Goal: Information Seeking & Learning: Find specific page/section

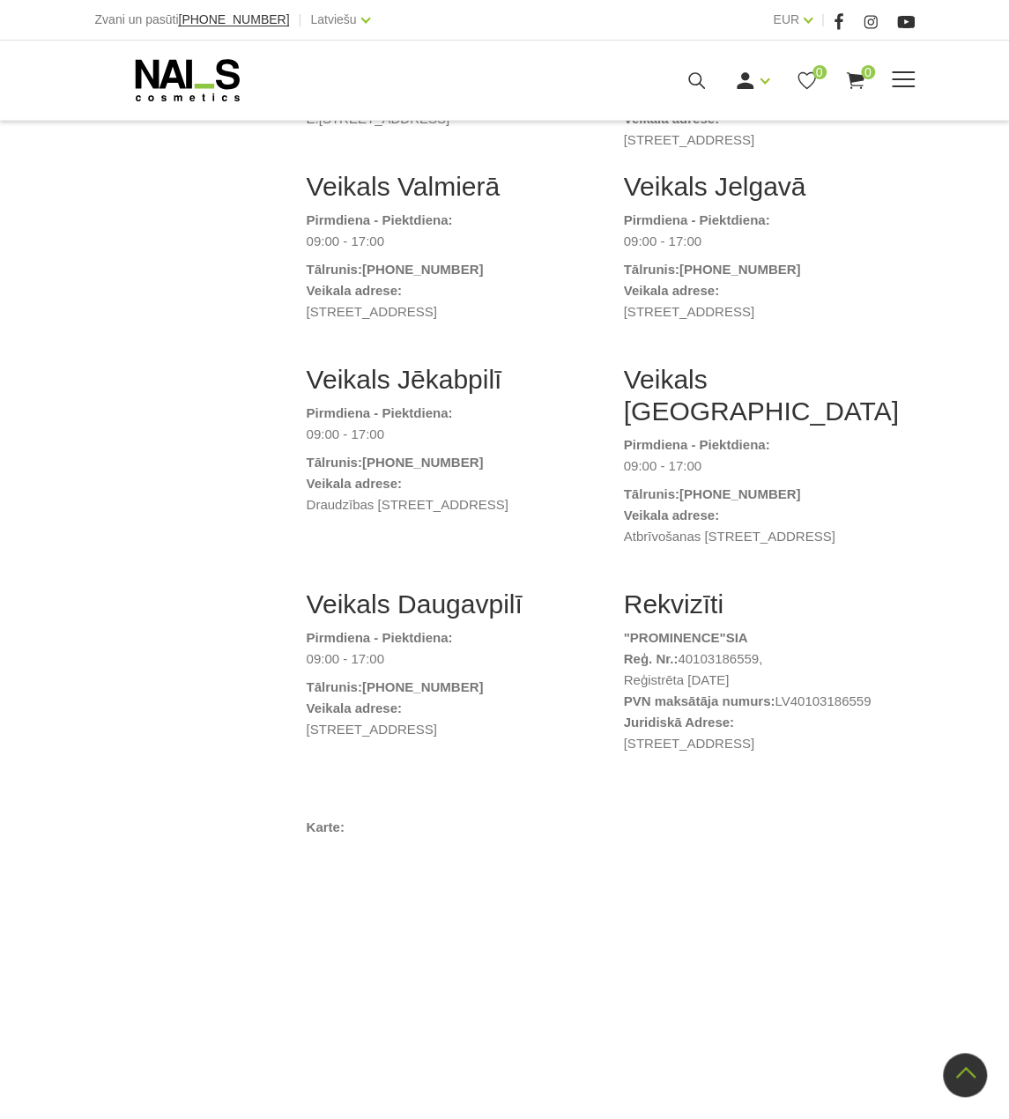
scroll to position [635, 0]
click at [193, 81] on icon at bounding box center [187, 80] width 185 height 44
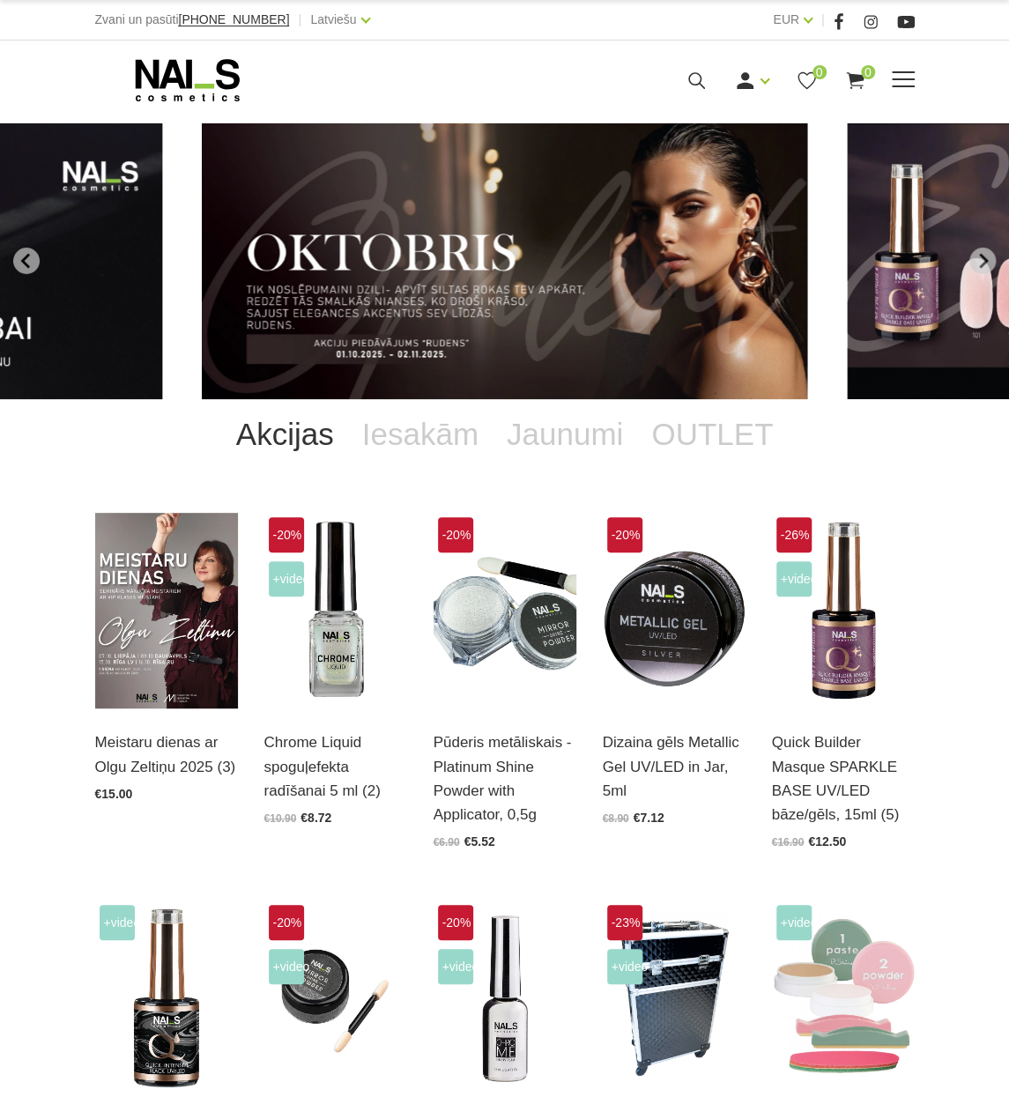
click at [901, 75] on span at bounding box center [903, 80] width 23 height 18
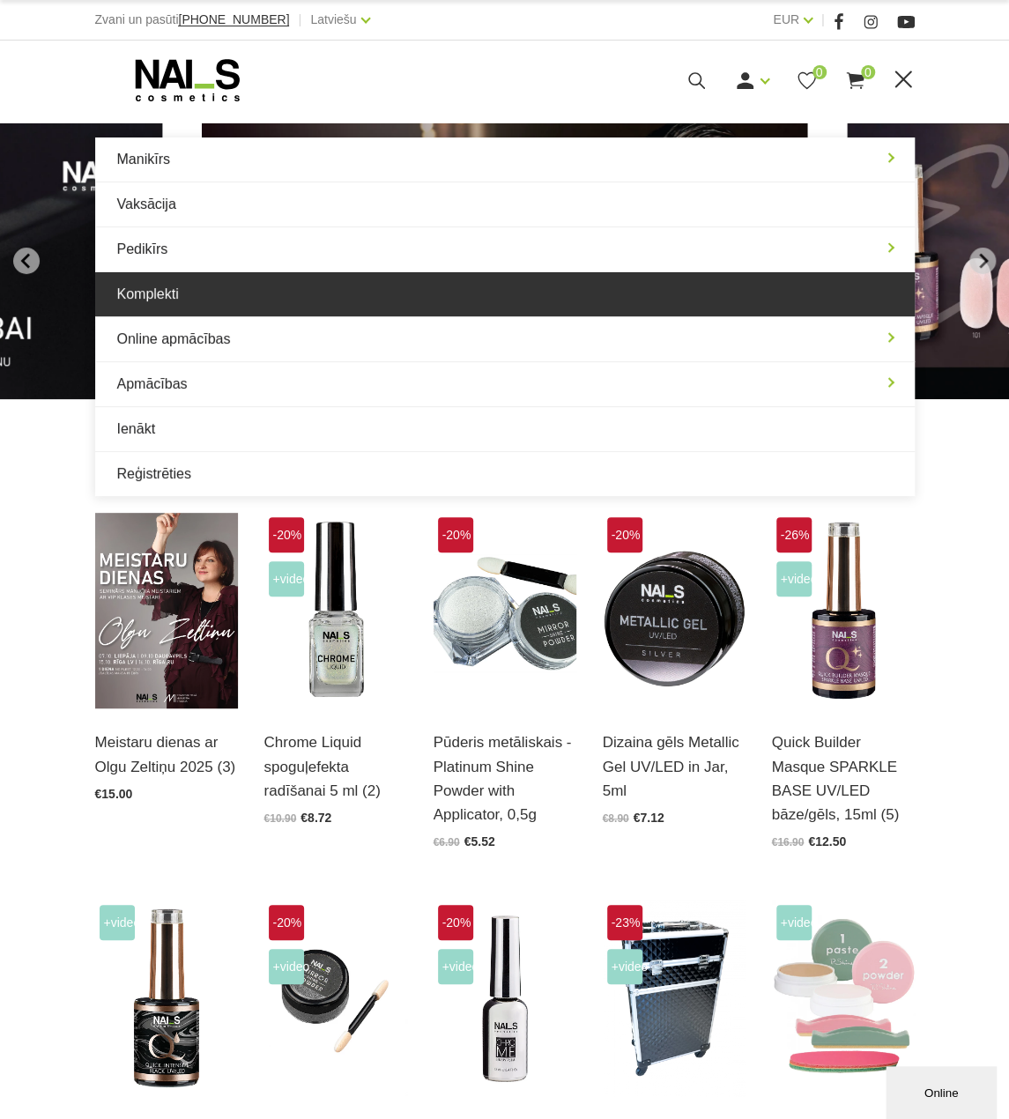
click at [256, 295] on link "Komplekti" at bounding box center [505, 294] width 820 height 44
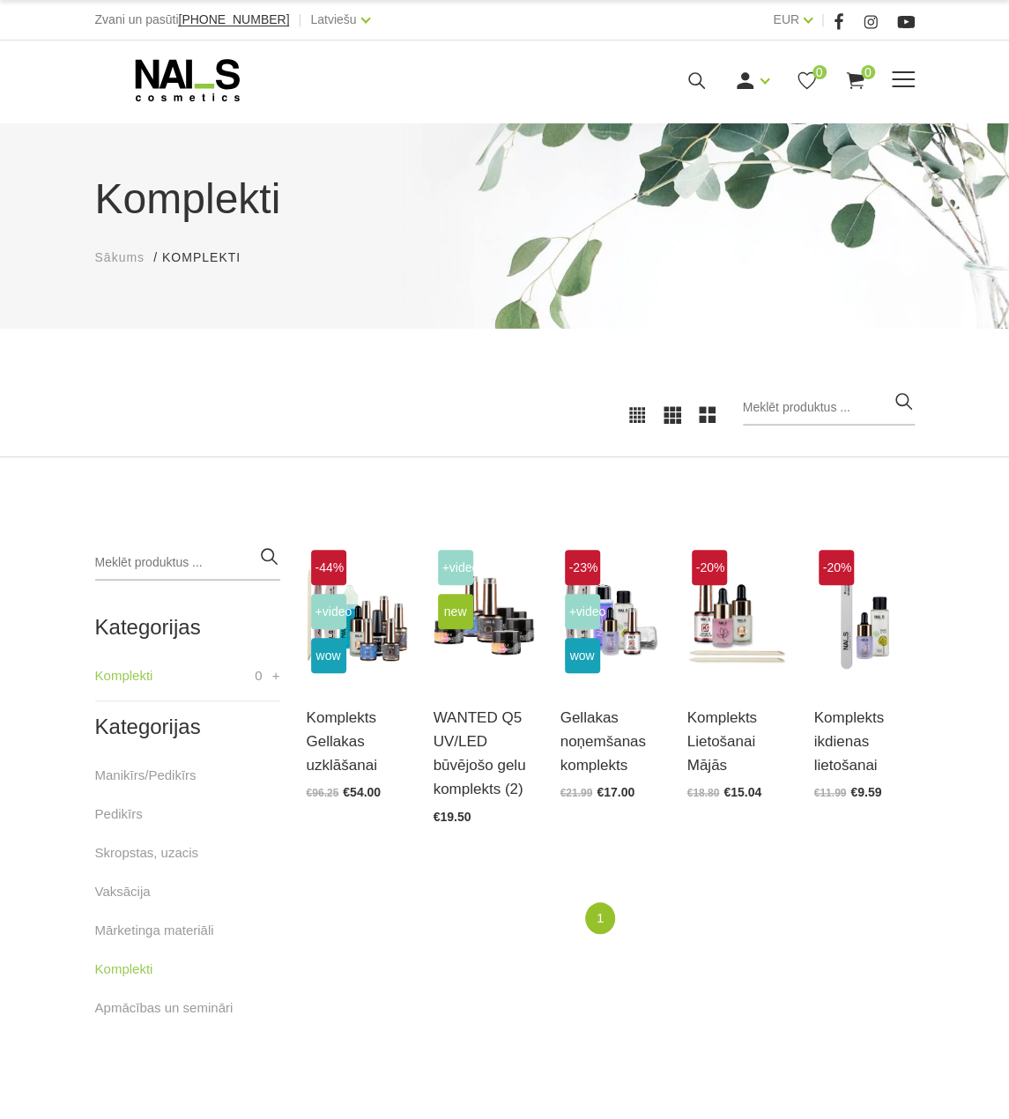
click at [153, 70] on use at bounding box center [187, 80] width 104 height 42
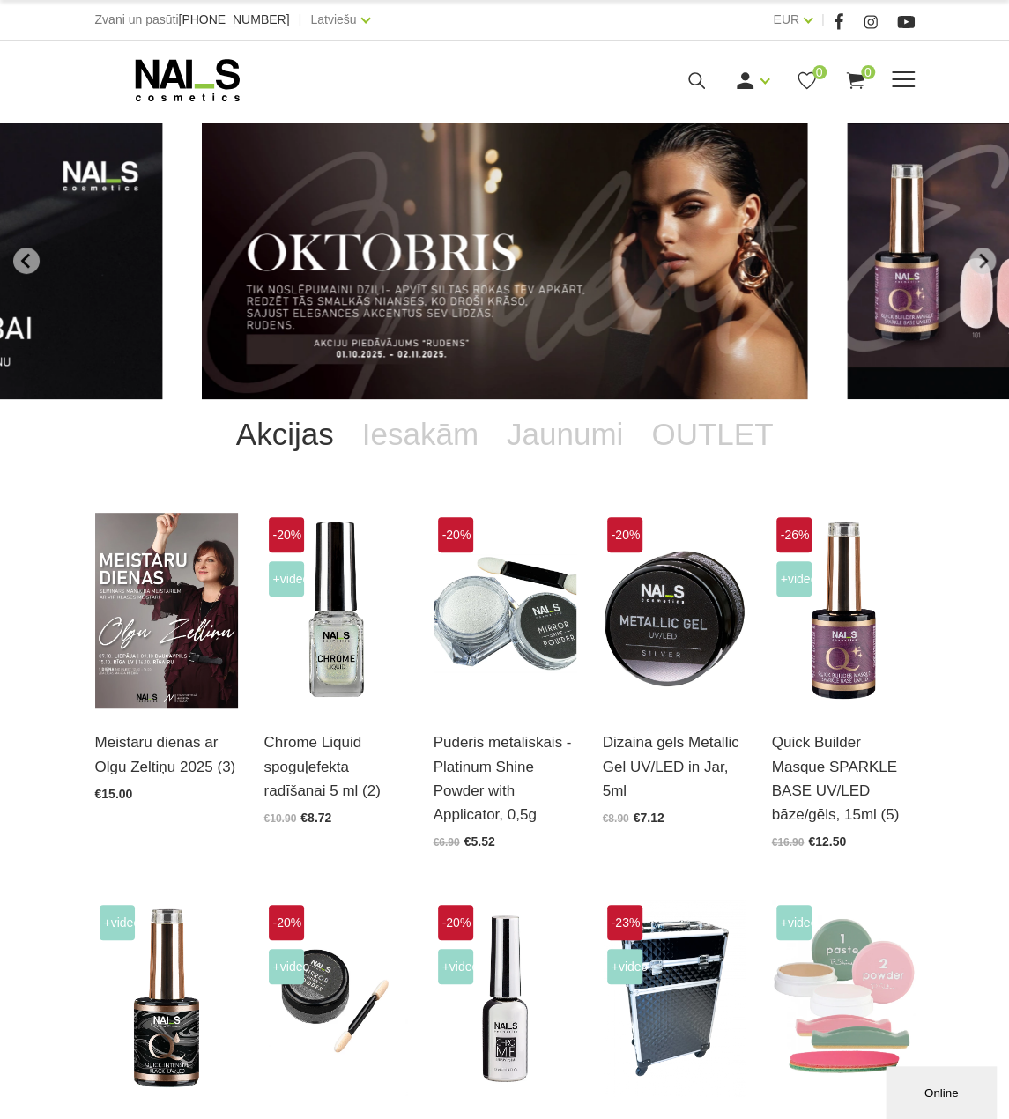
click at [169, 64] on use at bounding box center [187, 80] width 104 height 42
click at [908, 73] on span at bounding box center [903, 80] width 23 height 18
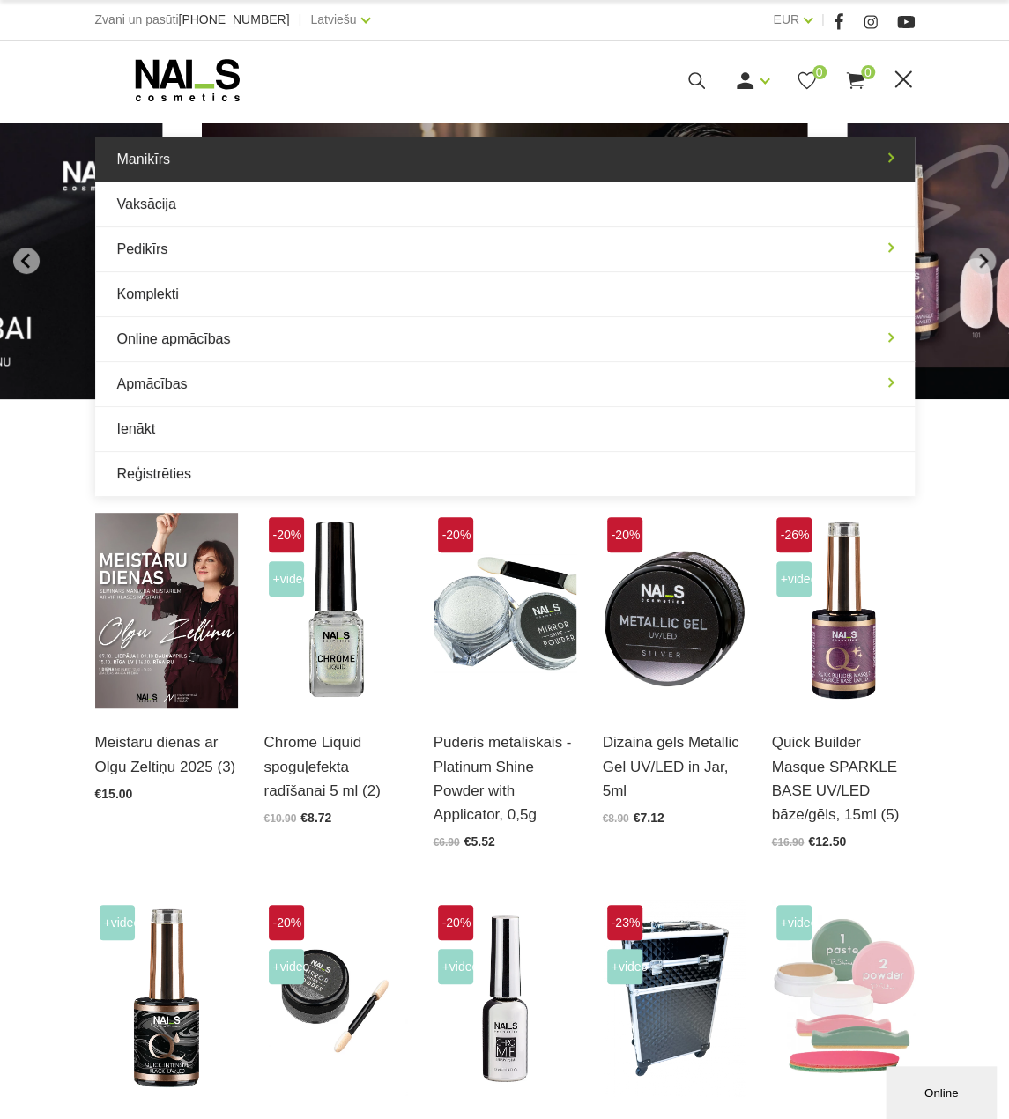
click at [482, 161] on link "Manikīrs" at bounding box center [505, 160] width 820 height 44
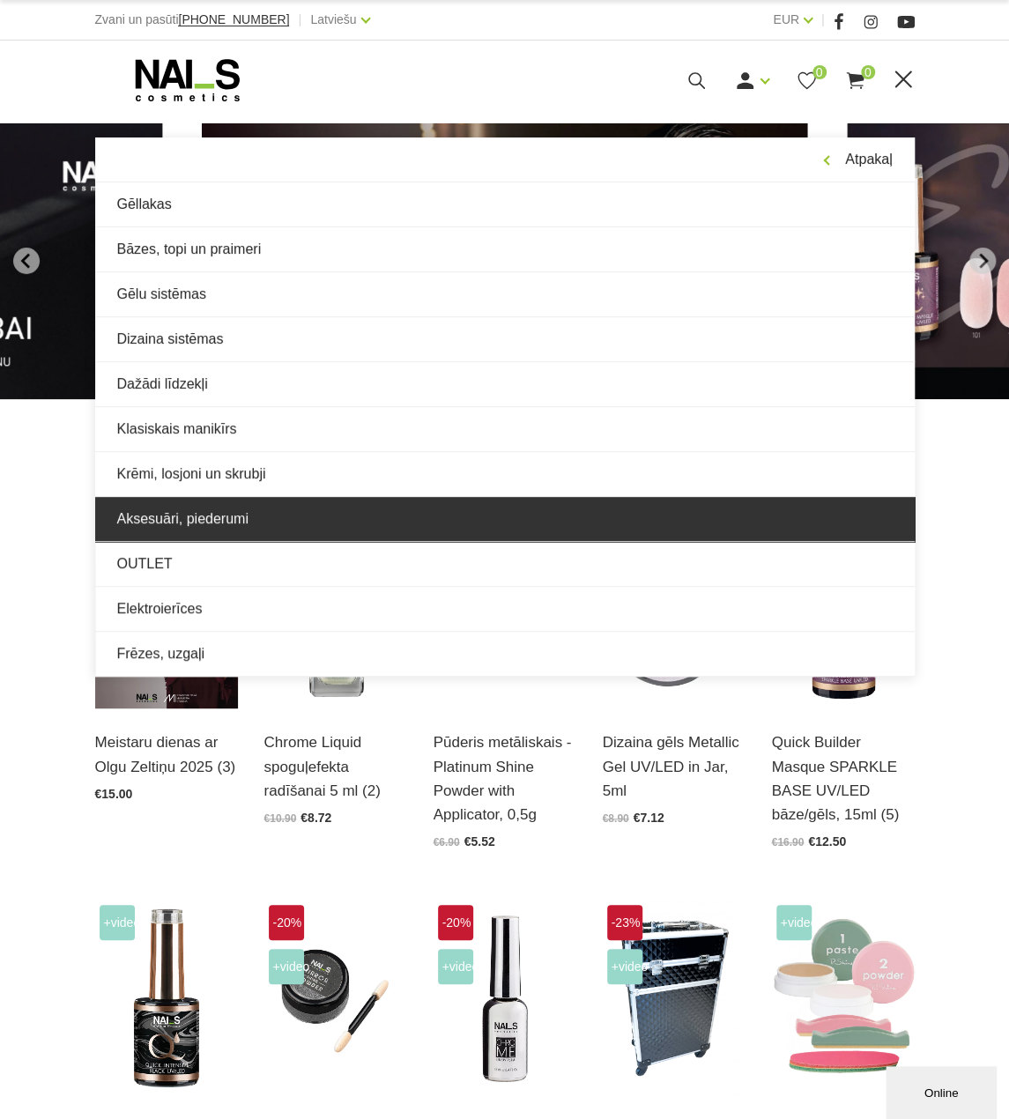
click at [335, 515] on link "Aksesuāri, piederumi" at bounding box center [505, 519] width 820 height 44
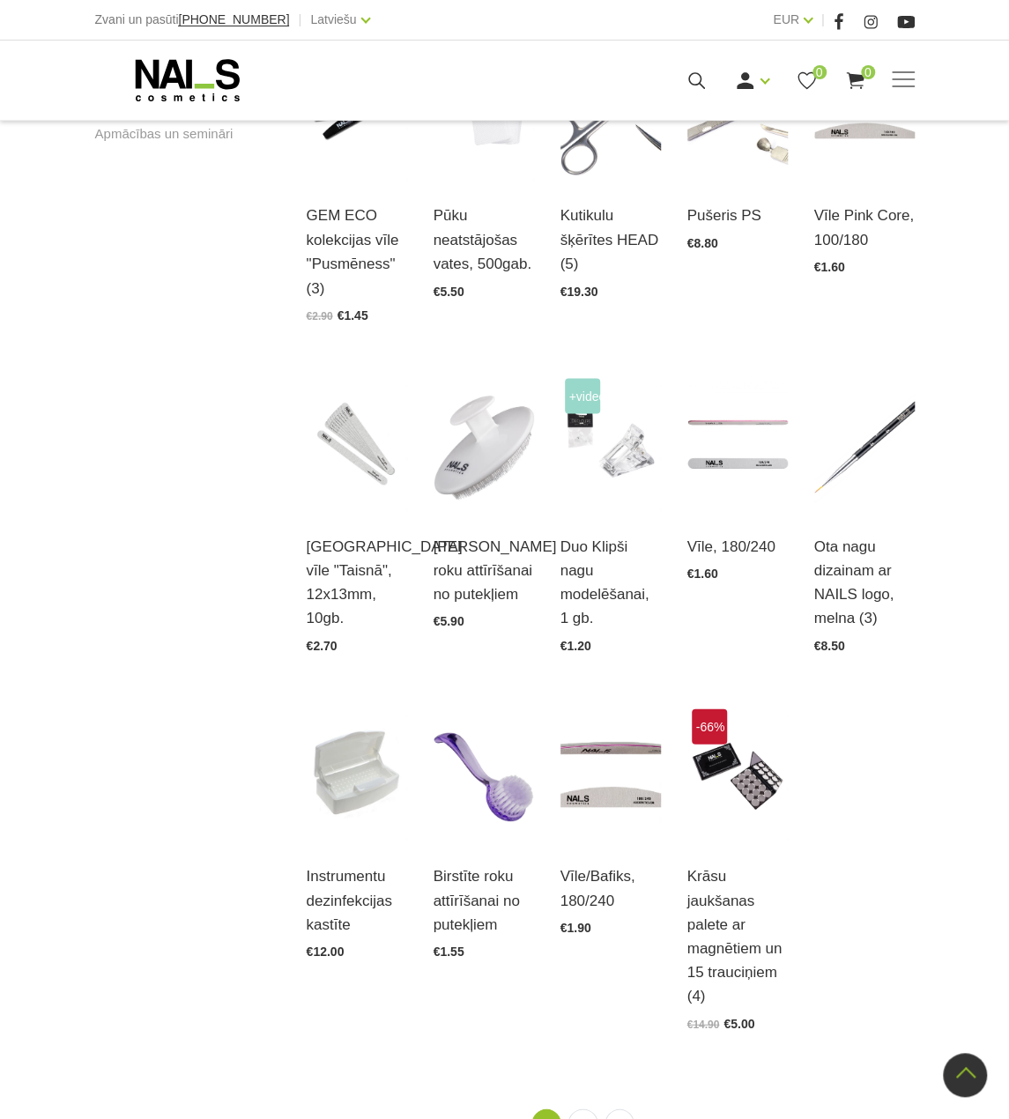
scroll to position [1322, 0]
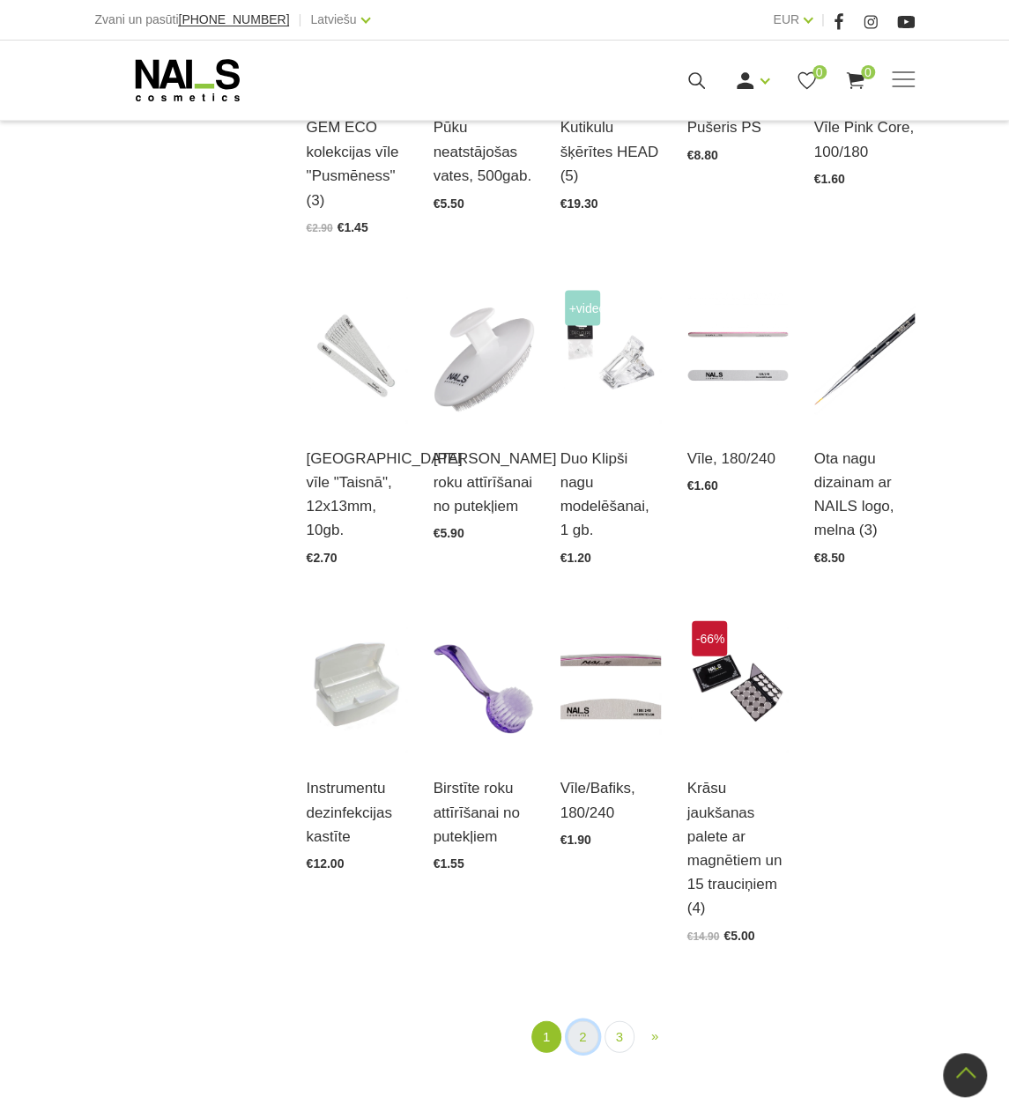
click at [590, 1041] on link "2" at bounding box center [583, 1037] width 30 height 33
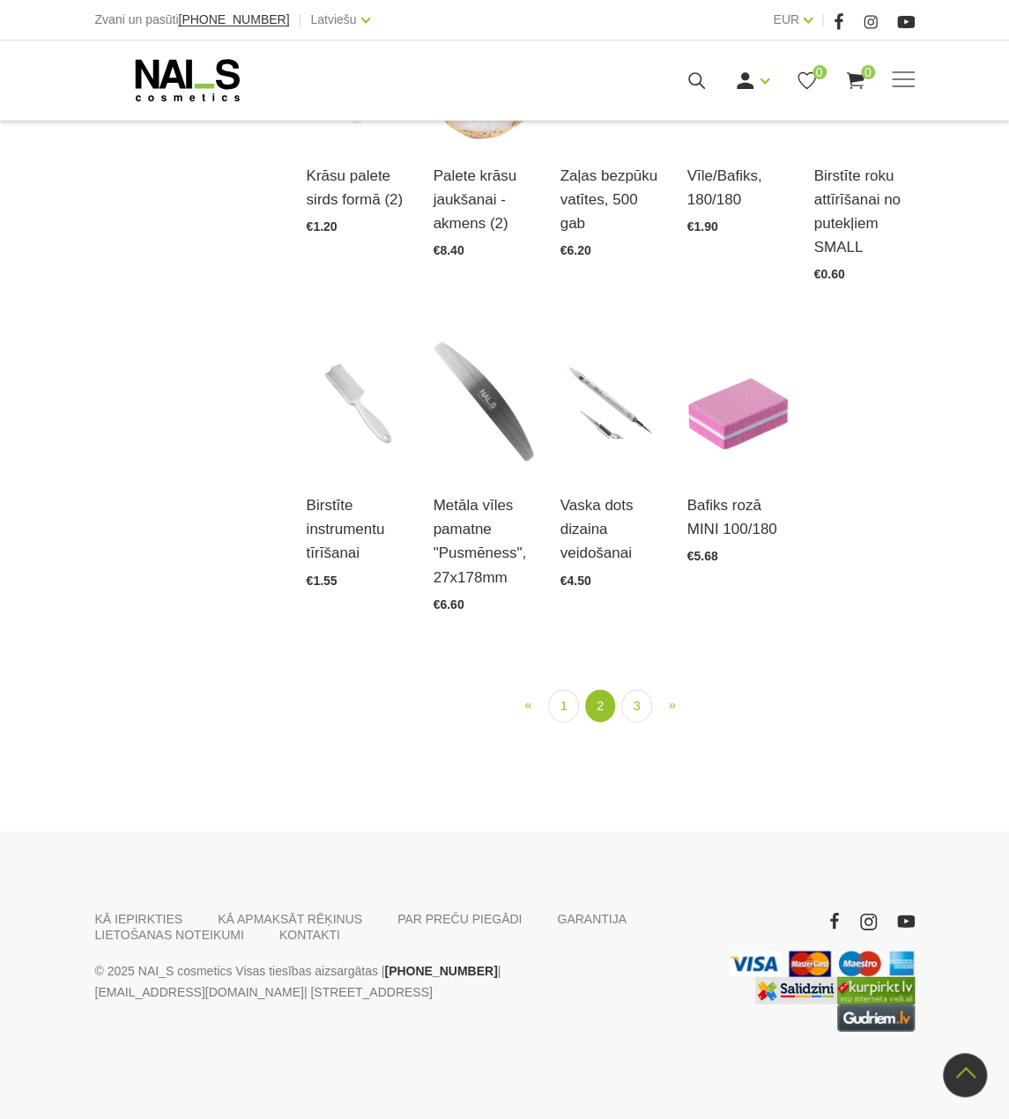
scroll to position [1532, 0]
click at [638, 701] on link "3" at bounding box center [636, 705] width 30 height 33
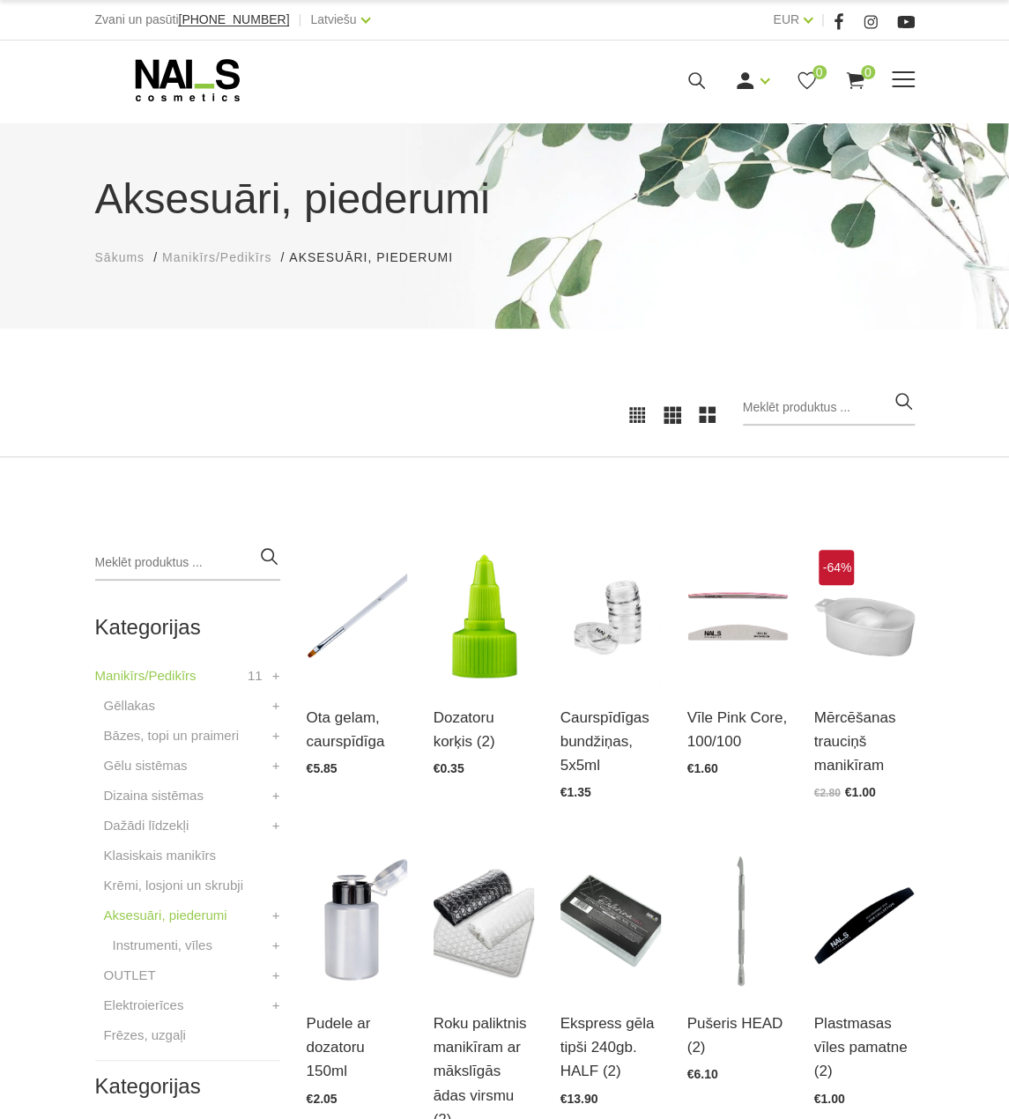
click at [189, 78] on use at bounding box center [187, 80] width 104 height 42
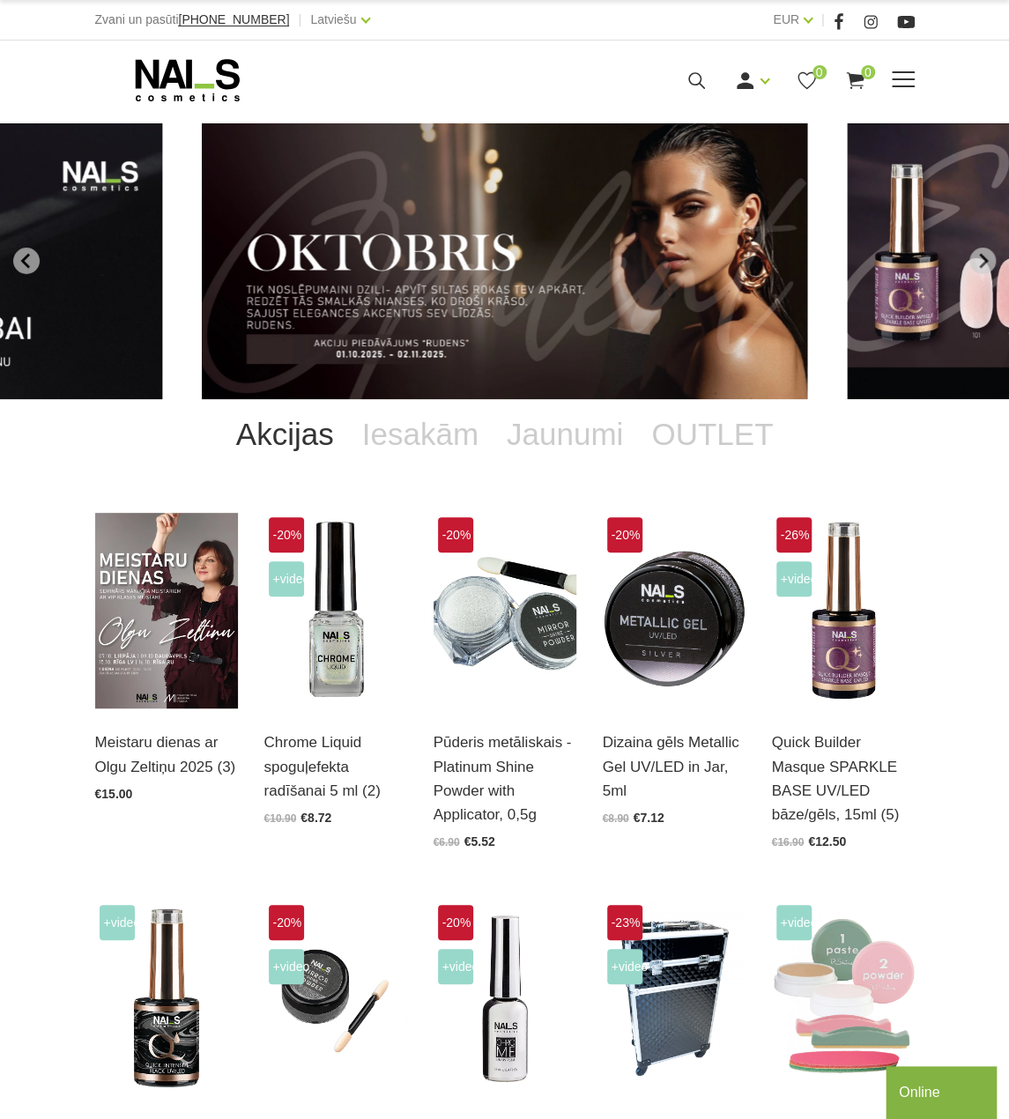
click at [697, 79] on icon at bounding box center [697, 81] width 22 height 22
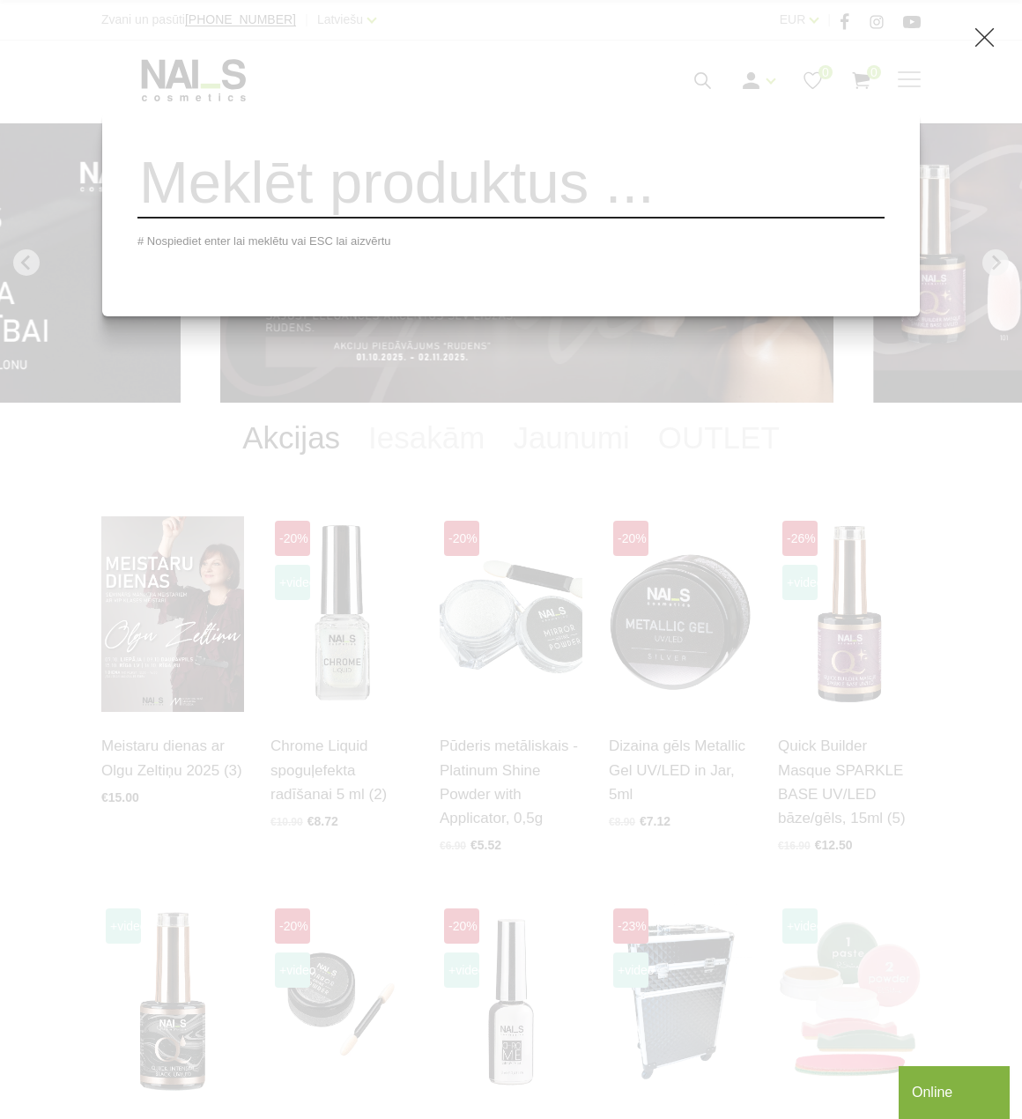
click at [679, 213] on input "search" at bounding box center [511, 182] width 747 height 71
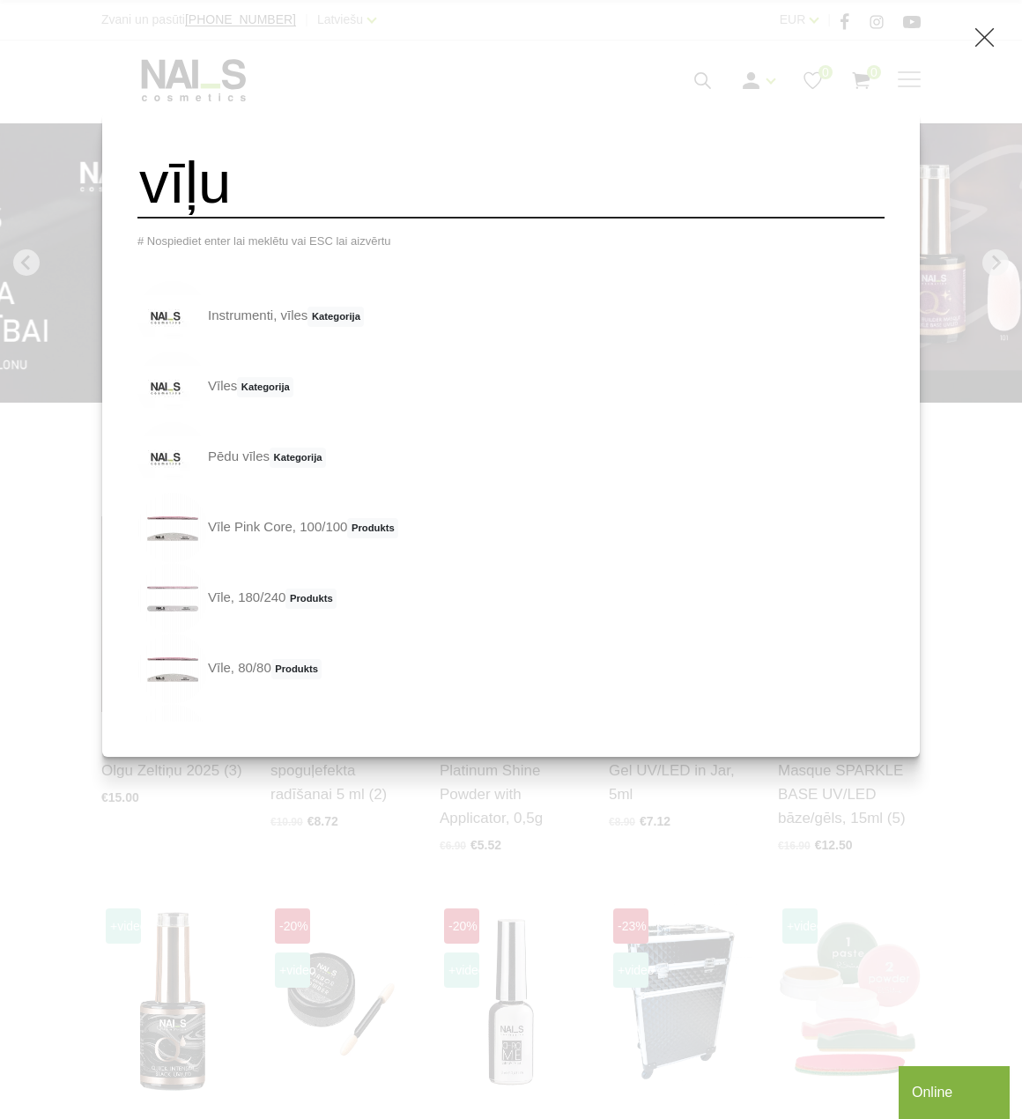
type input "vīļu"
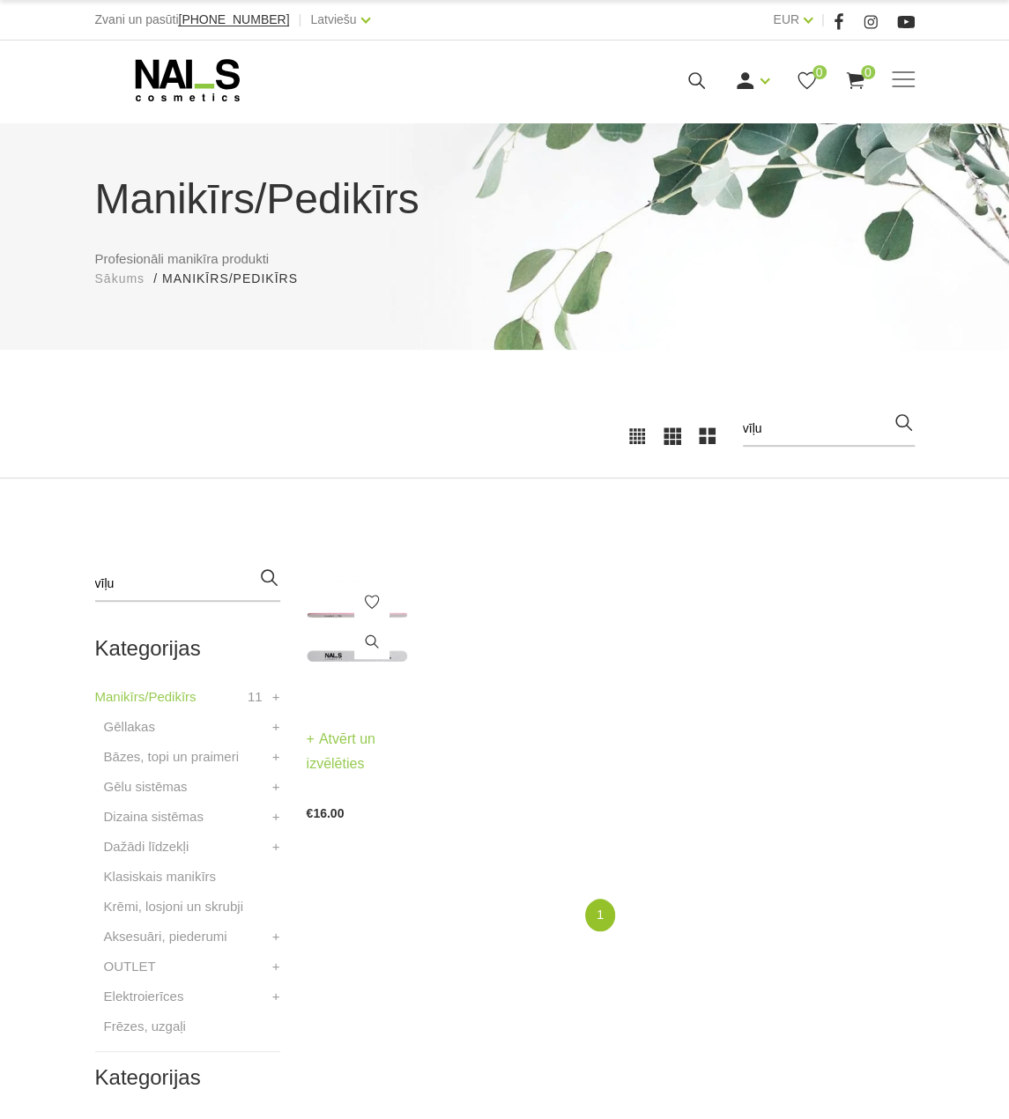
click at [327, 657] on img at bounding box center [357, 636] width 100 height 138
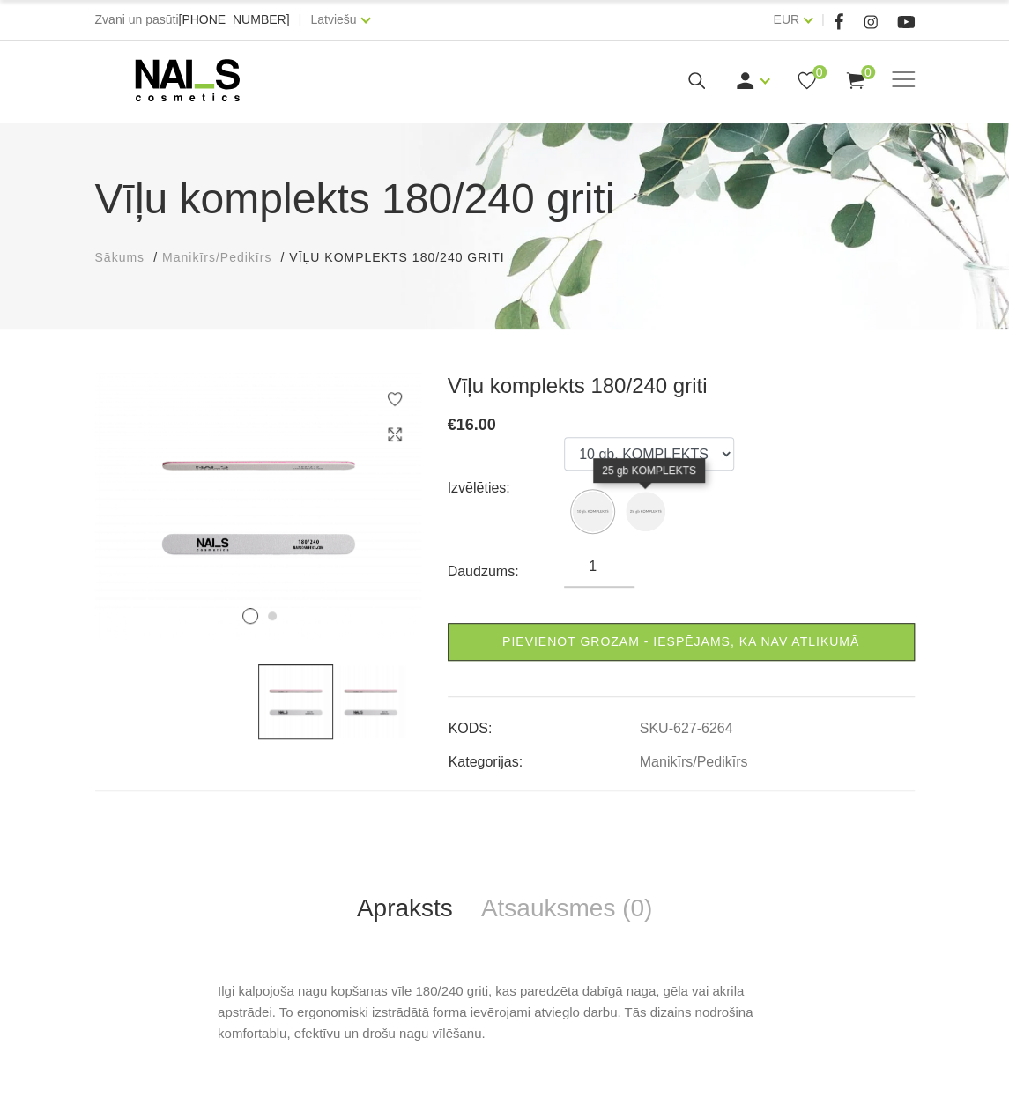
click at [642, 513] on img at bounding box center [646, 512] width 40 height 40
select select "6265"
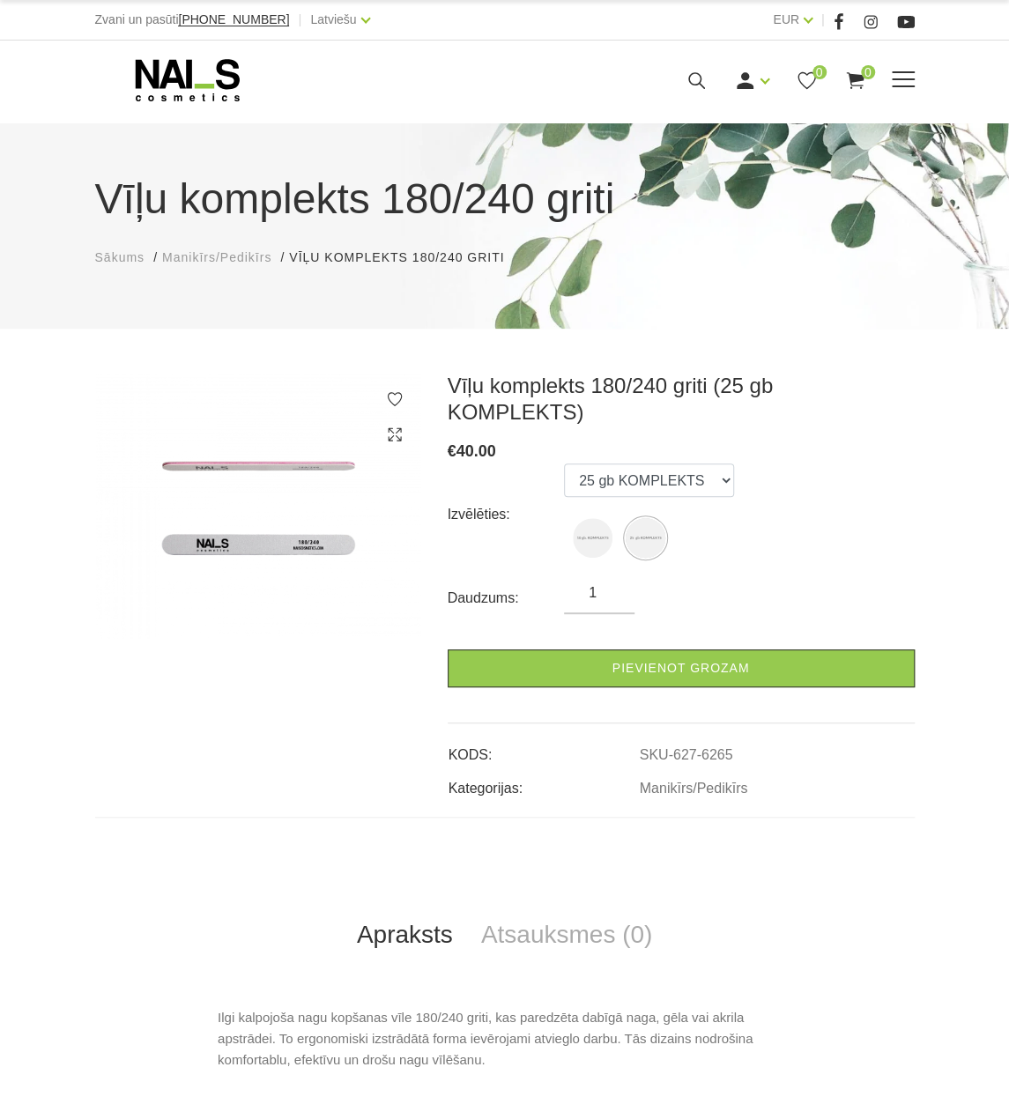
click at [201, 77] on icon at bounding box center [187, 80] width 185 height 44
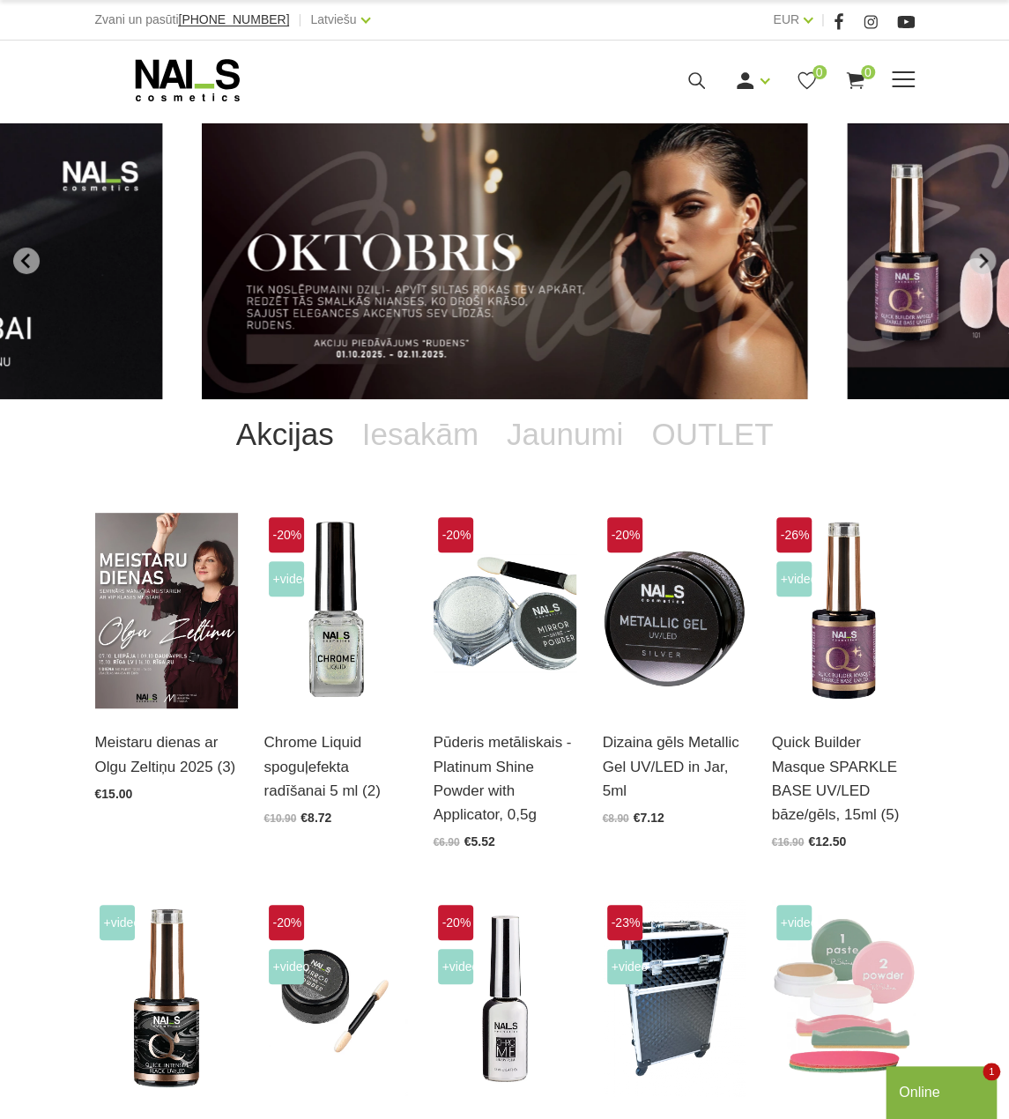
click at [691, 75] on icon at bounding box center [697, 81] width 22 height 22
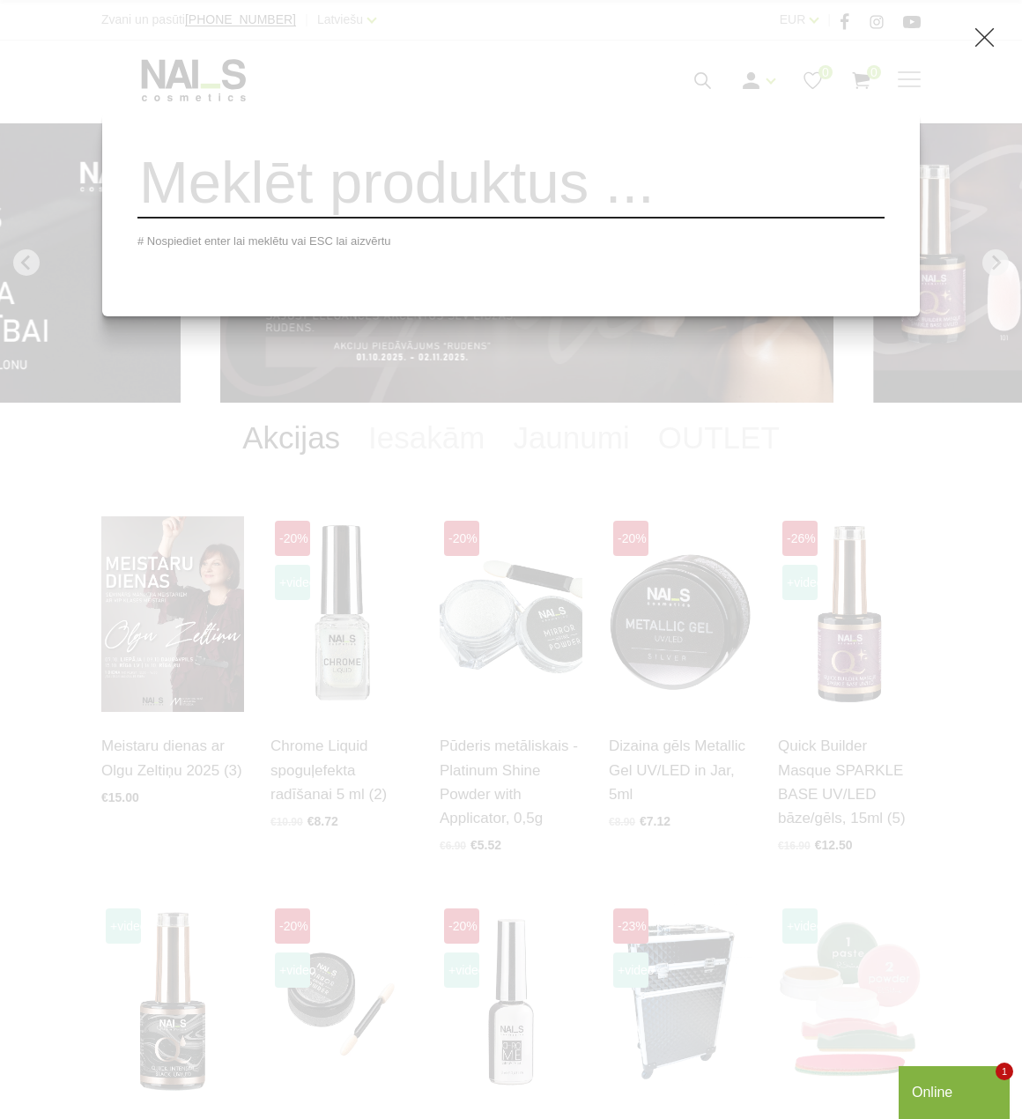
click at [606, 206] on input "search" at bounding box center [511, 182] width 747 height 71
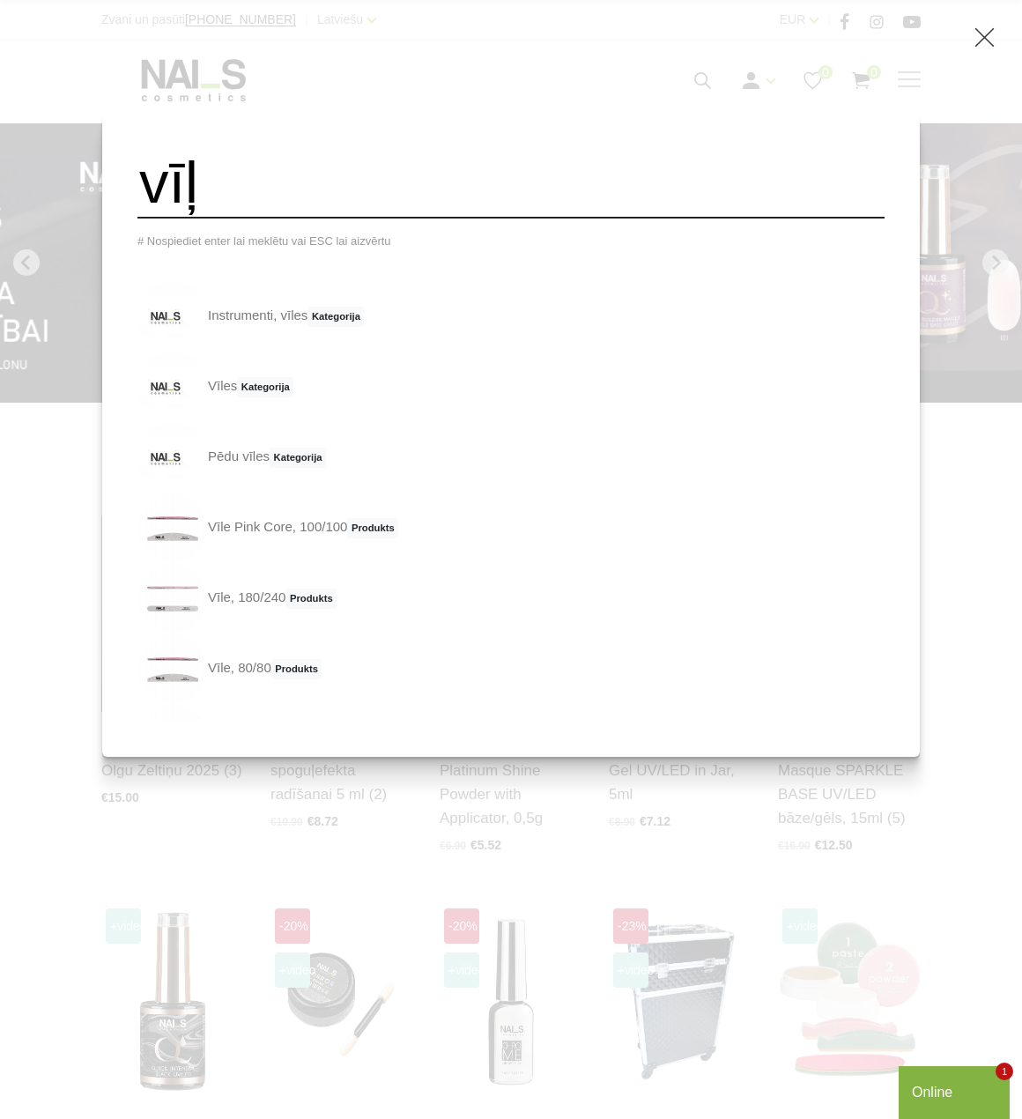
type input "vīļ"
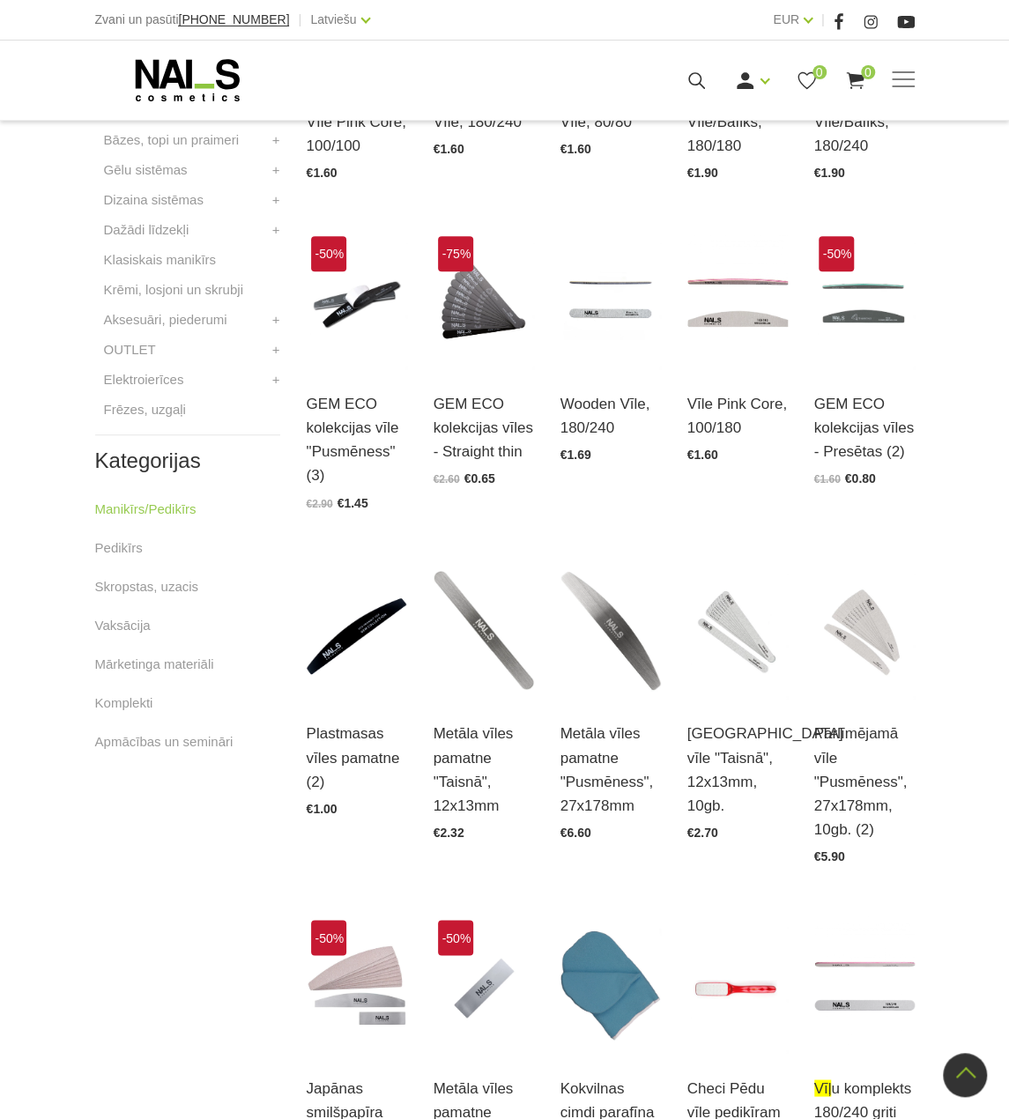
scroll to position [881, 0]
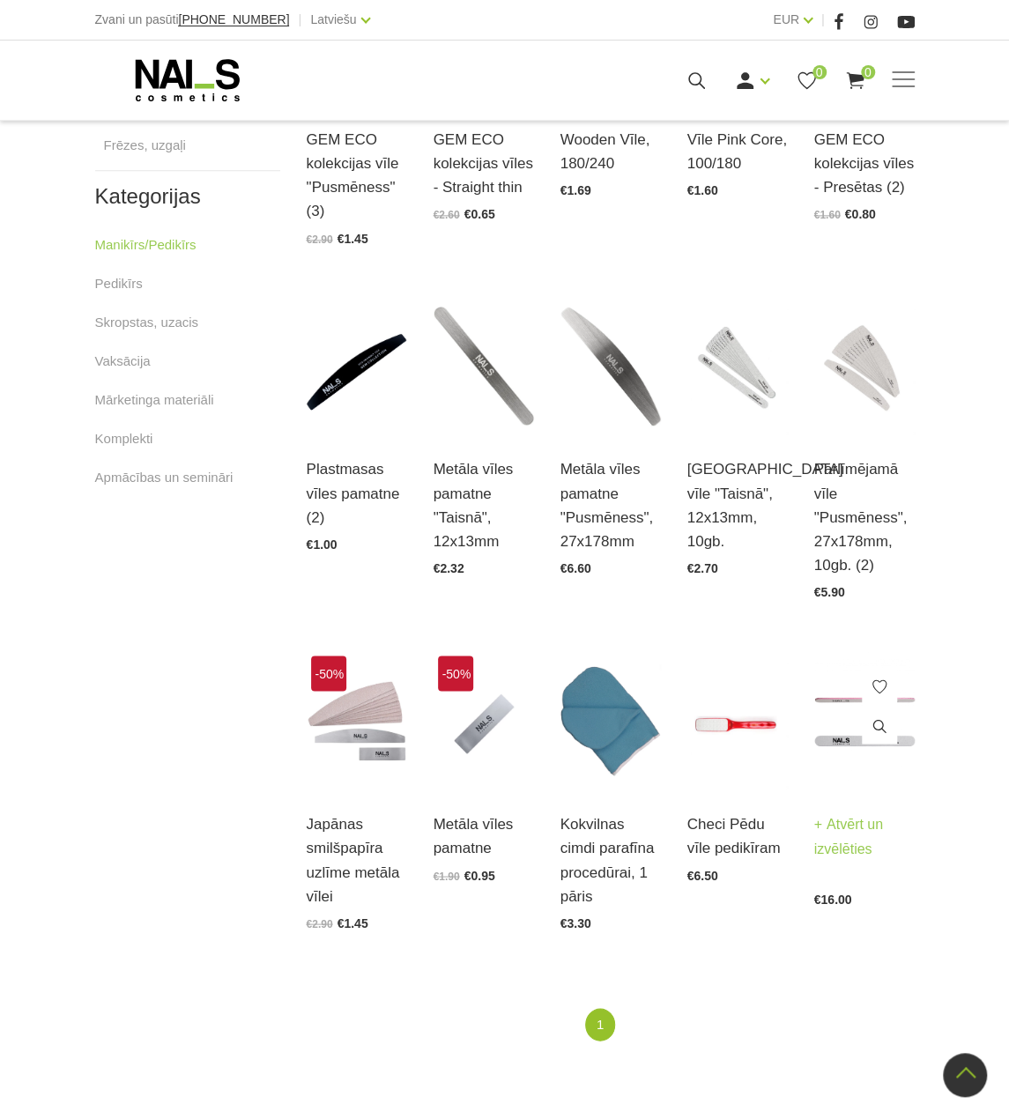
click at [846, 741] on img at bounding box center [864, 720] width 100 height 138
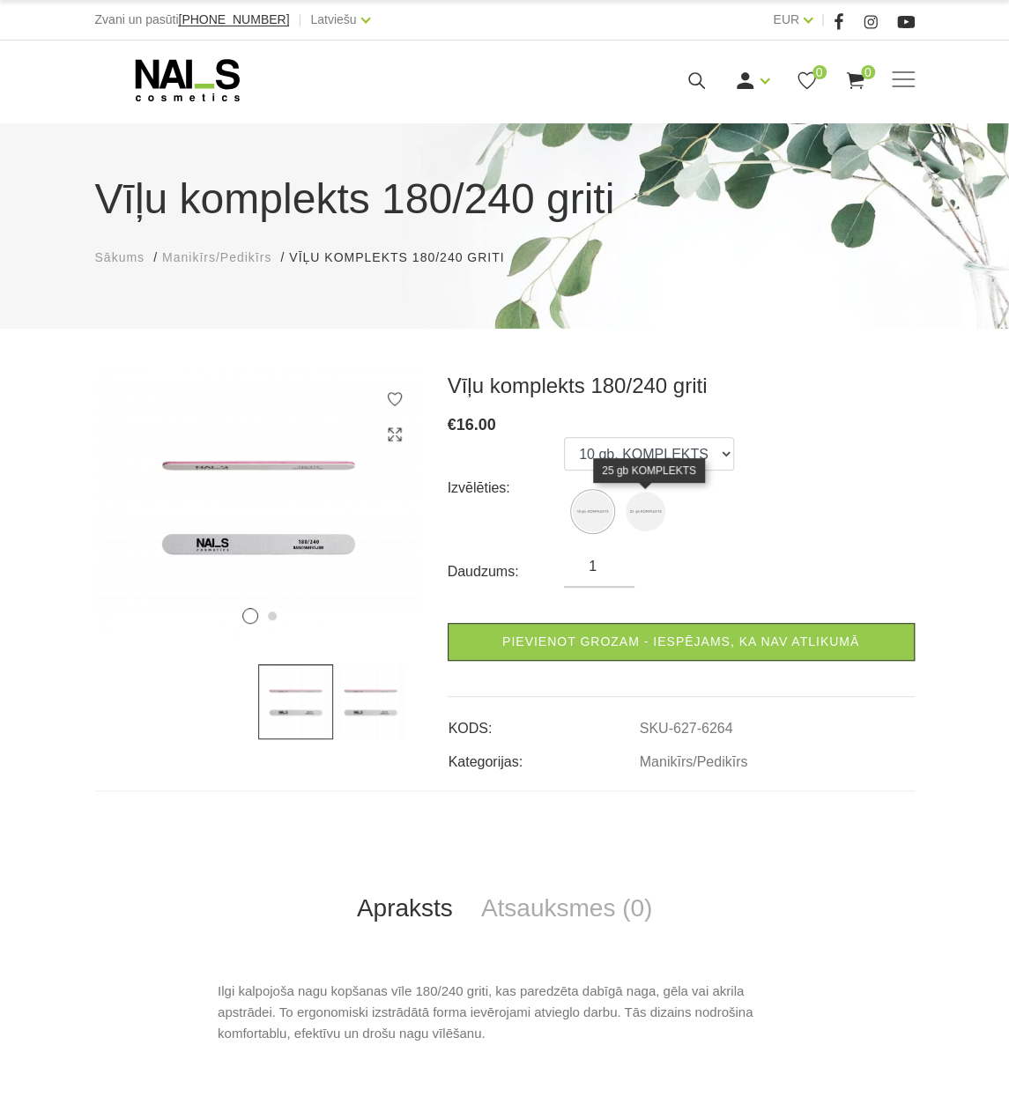
click at [645, 509] on img at bounding box center [646, 512] width 40 height 40
select select "6265"
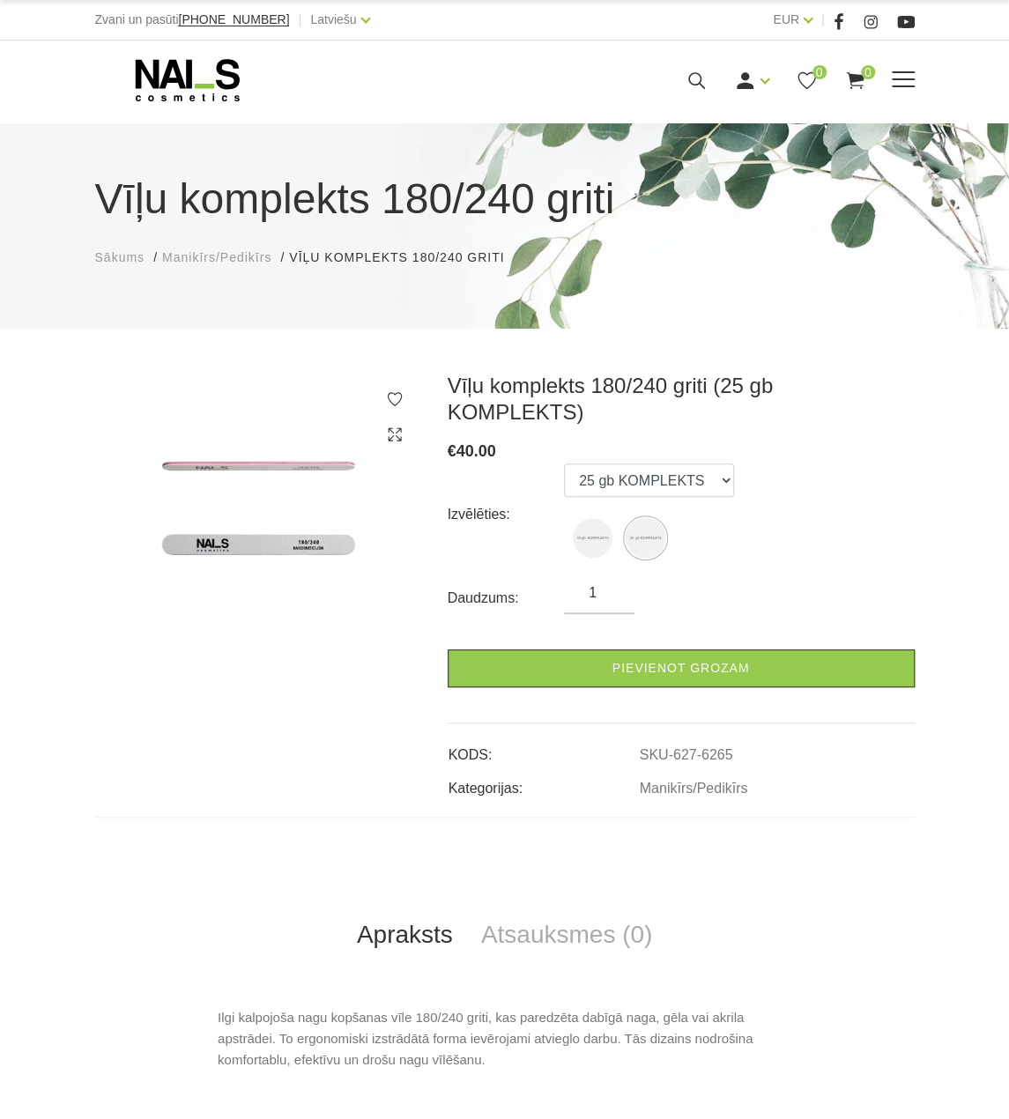
click at [219, 71] on use at bounding box center [187, 80] width 104 height 42
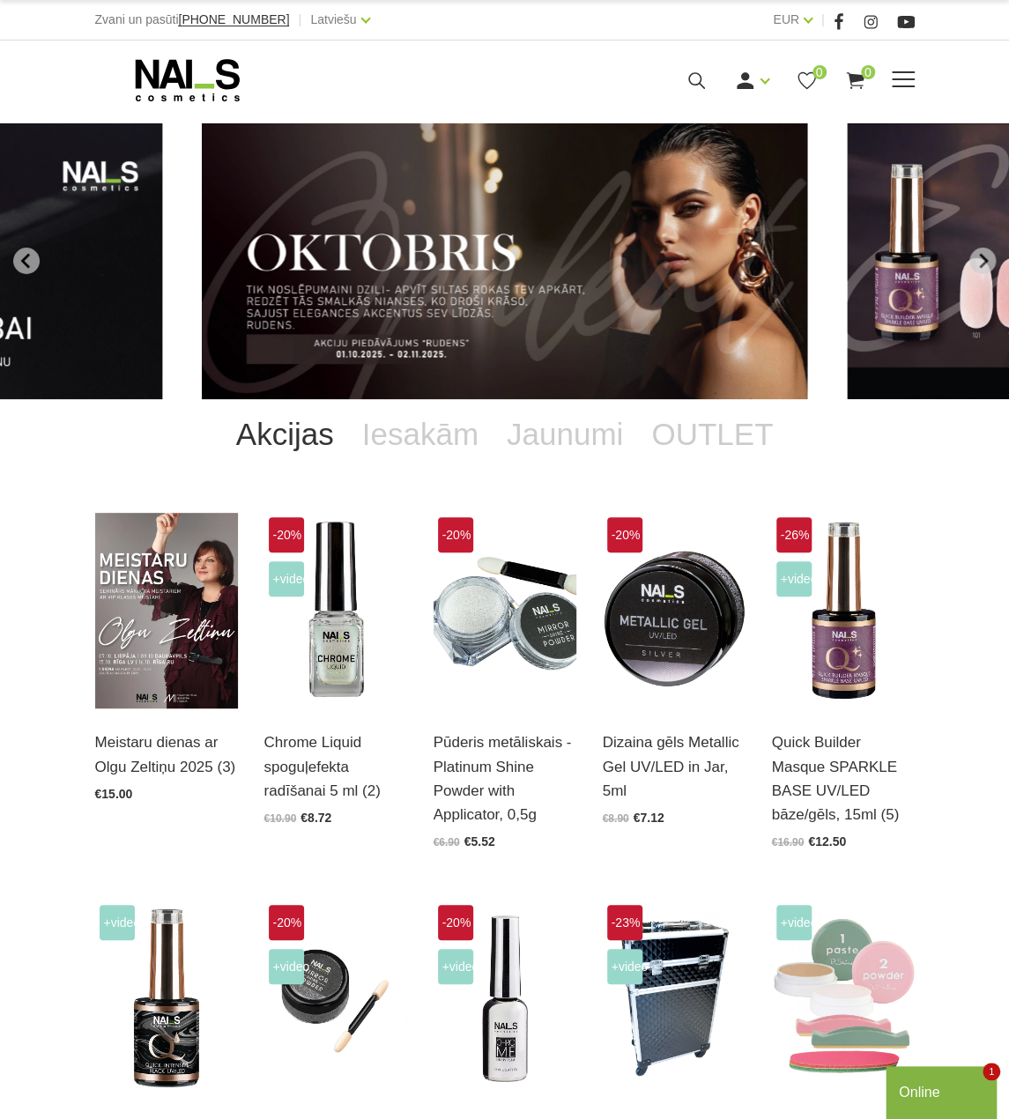
click at [700, 75] on icon at bounding box center [697, 81] width 22 height 22
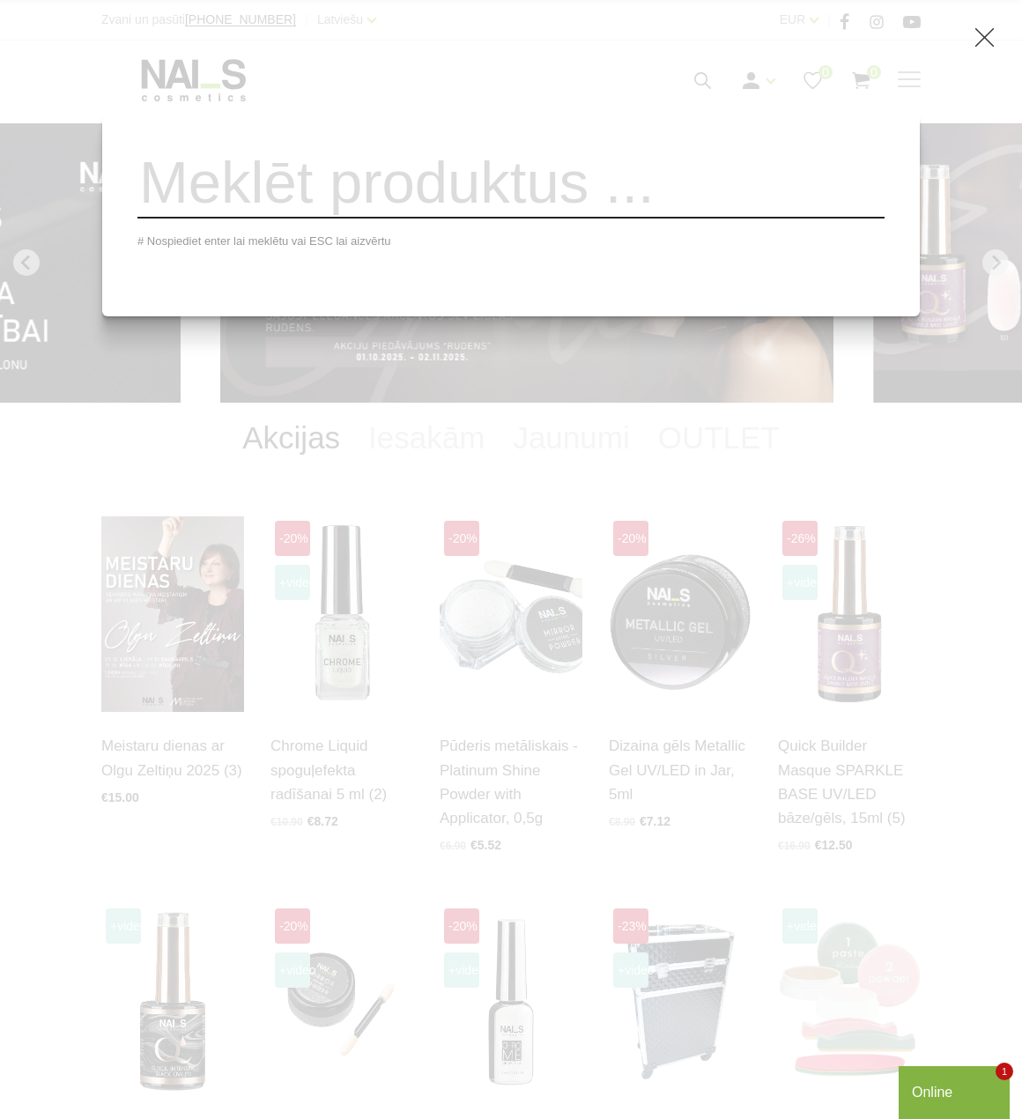
click at [642, 182] on input "search" at bounding box center [511, 182] width 747 height 71
type input "stam"
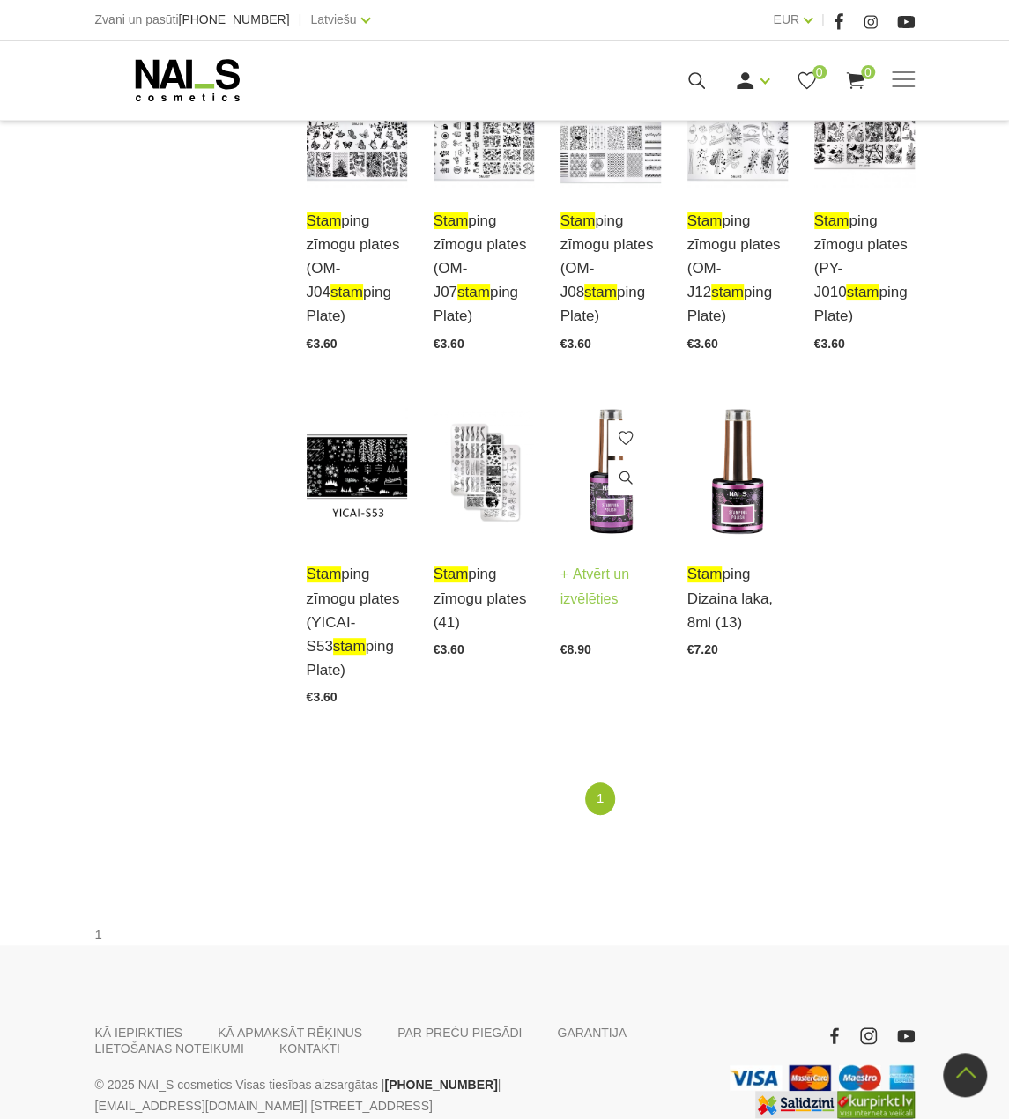
scroll to position [3111, 0]
